Goal: Transaction & Acquisition: Purchase product/service

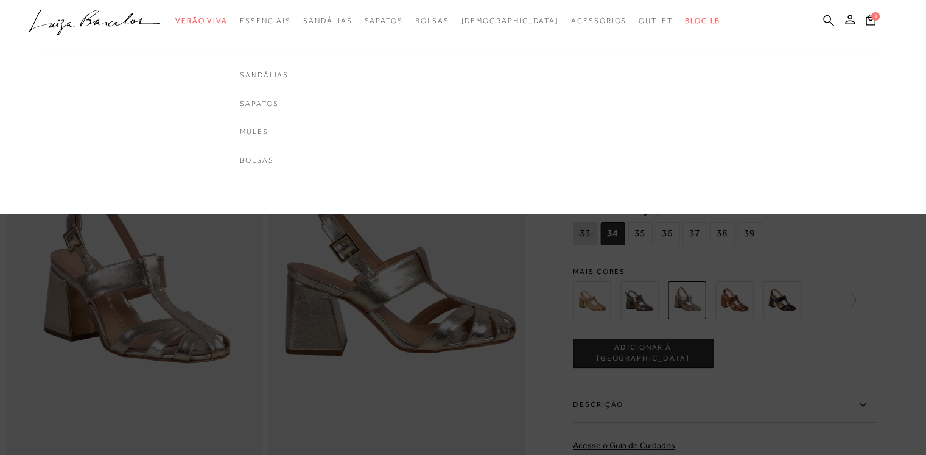
drag, startPoint x: 0, startPoint y: 0, endPoint x: 290, endPoint y: 18, distance: 290.3
click at [290, 18] on span "Essenciais" at bounding box center [265, 20] width 51 height 9
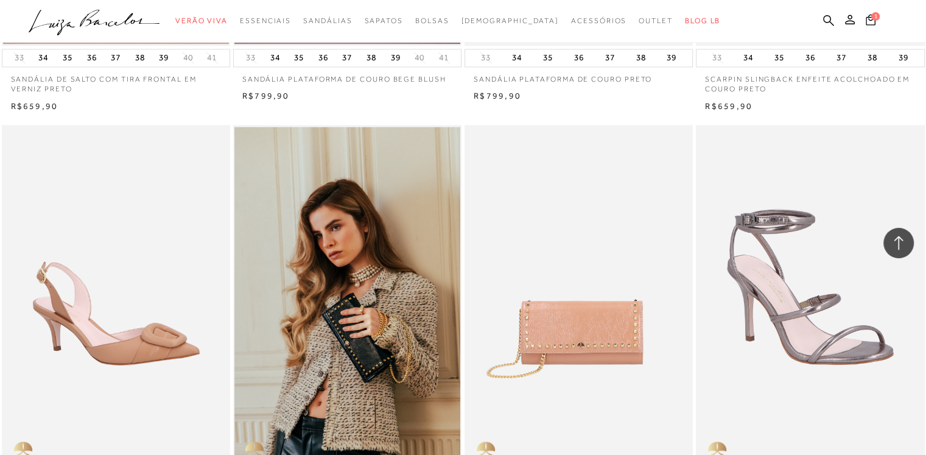
scroll to position [2253, 0]
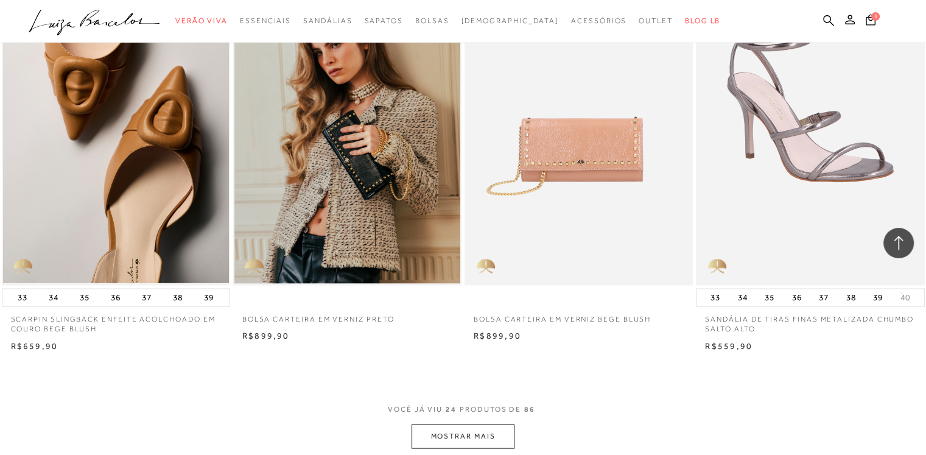
click at [445, 436] on button "MOSTRAR MAIS" at bounding box center [463, 436] width 102 height 24
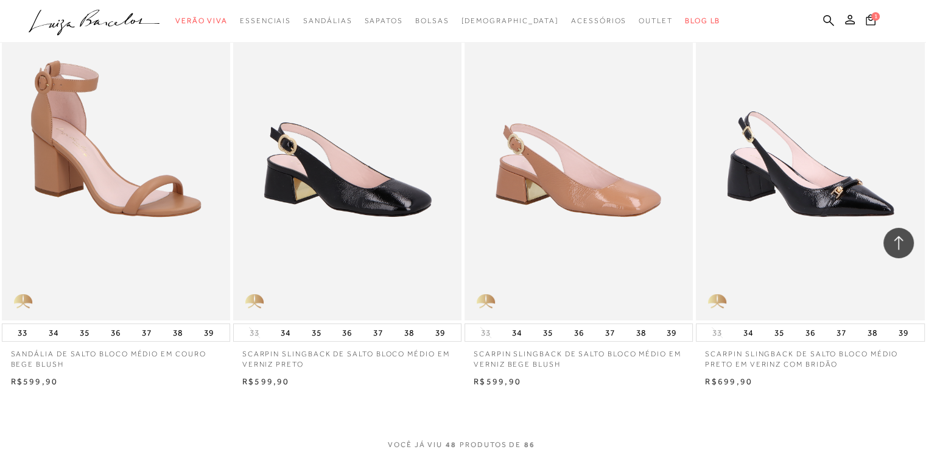
scroll to position [5053, 0]
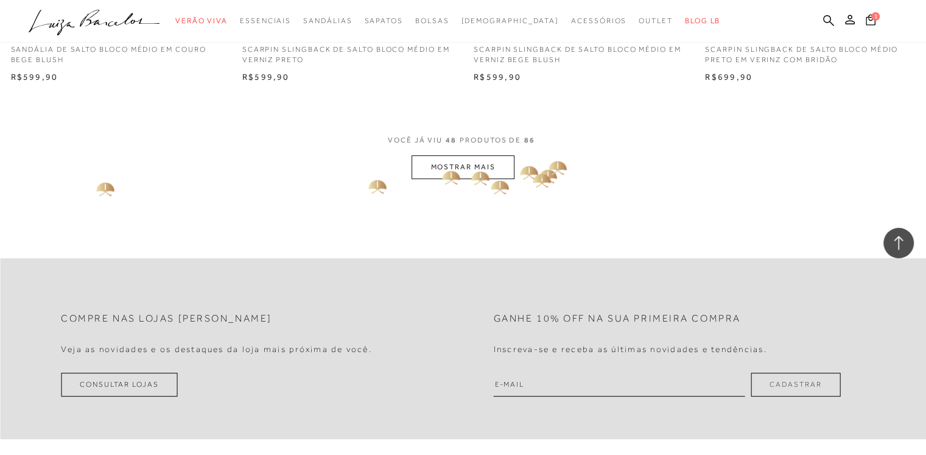
click at [441, 166] on button "MOSTRAR MAIS" at bounding box center [463, 167] width 102 height 24
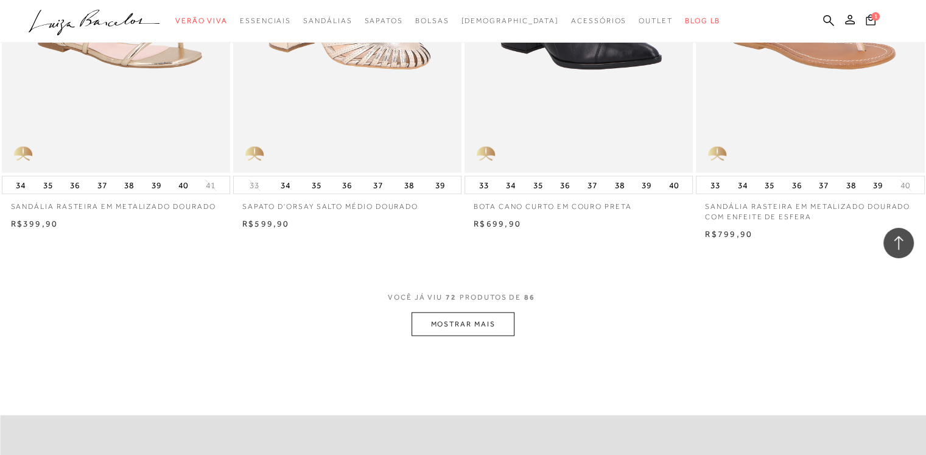
scroll to position [7489, 0]
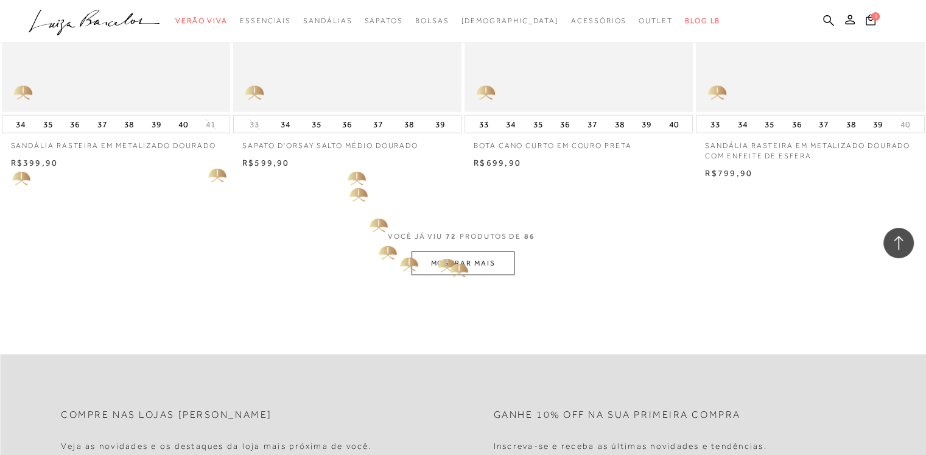
click at [454, 263] on button "MOSTRAR MAIS" at bounding box center [463, 263] width 102 height 24
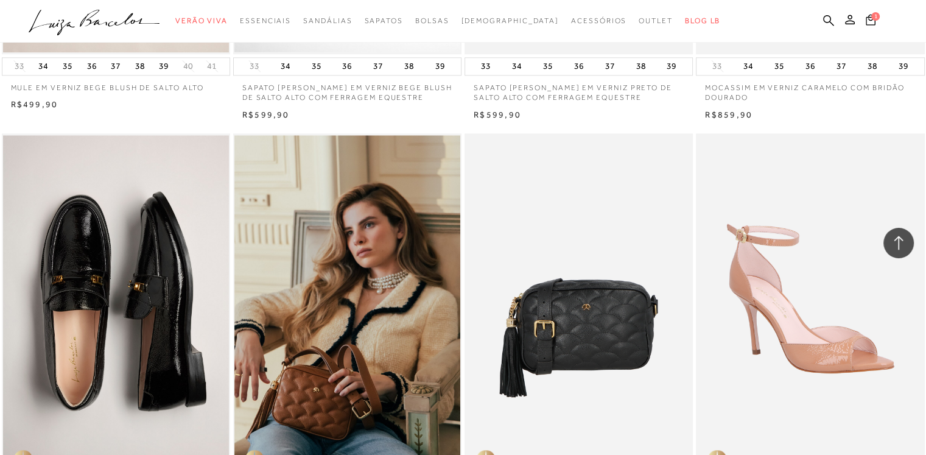
scroll to position [670, 0]
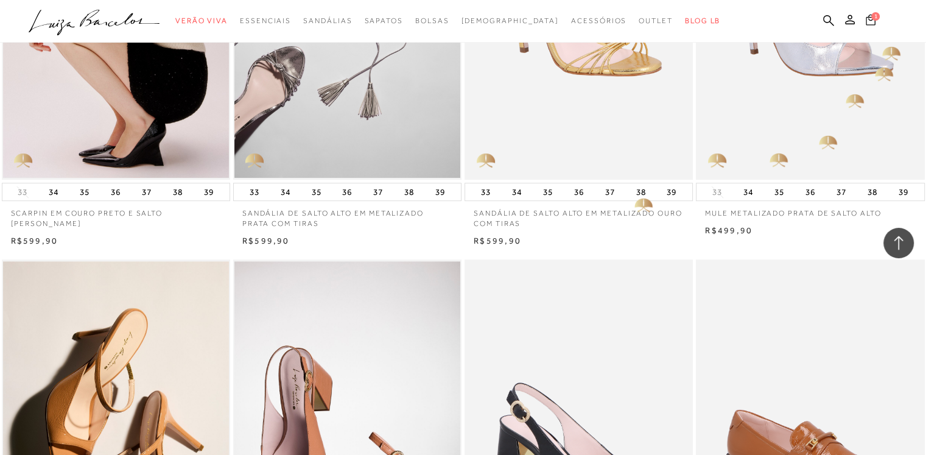
click at [872, 14] on span "1" at bounding box center [875, 16] width 9 height 9
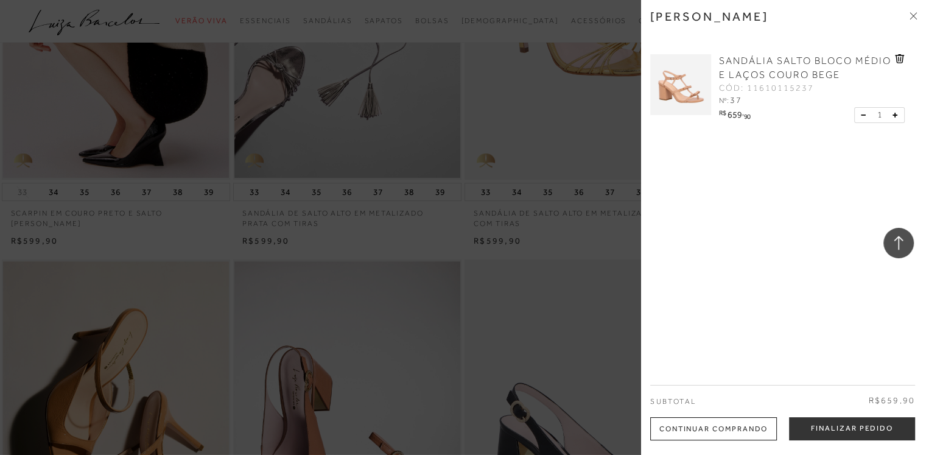
click at [582, 122] on div at bounding box center [463, 227] width 926 height 455
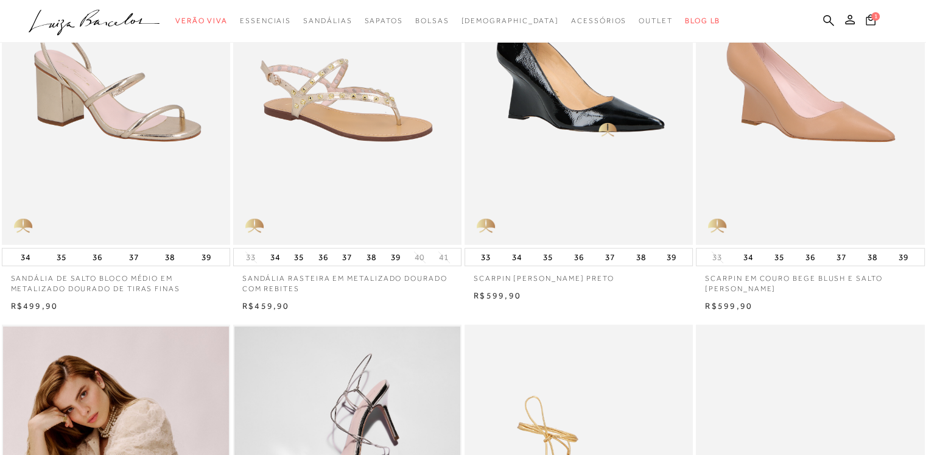
scroll to position [0, 0]
